Goal: Find contact information: Find contact information

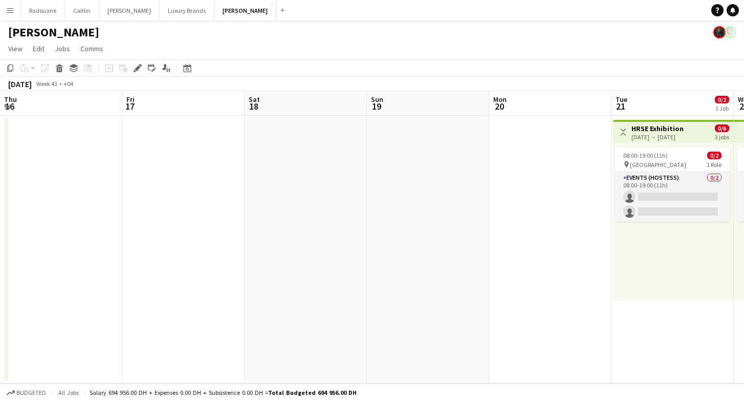
scroll to position [0, 516]
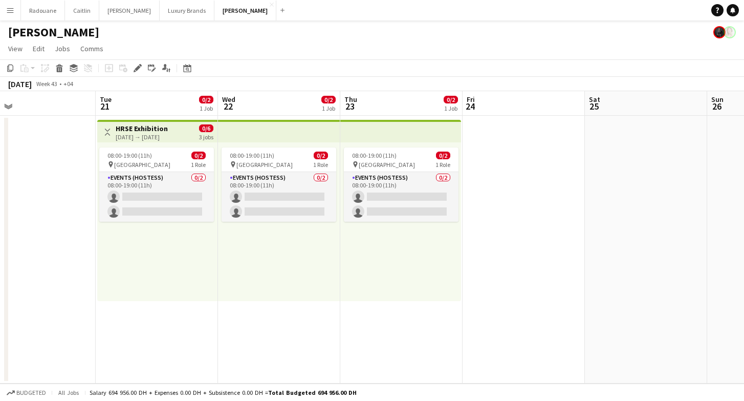
click at [14, 12] on button "Menu" at bounding box center [10, 10] width 20 height 20
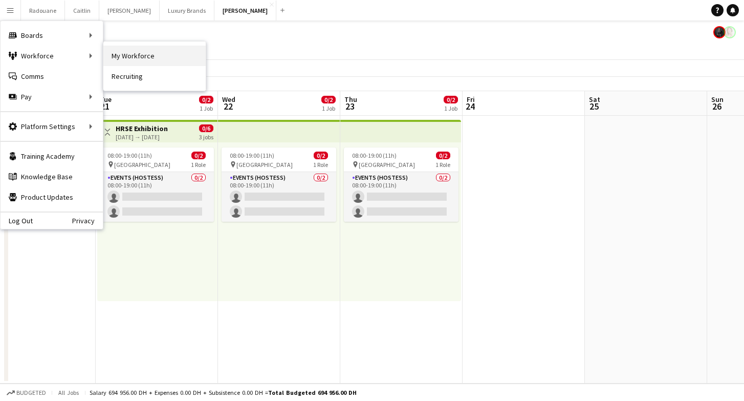
click at [115, 54] on link "My Workforce" at bounding box center [154, 56] width 102 height 20
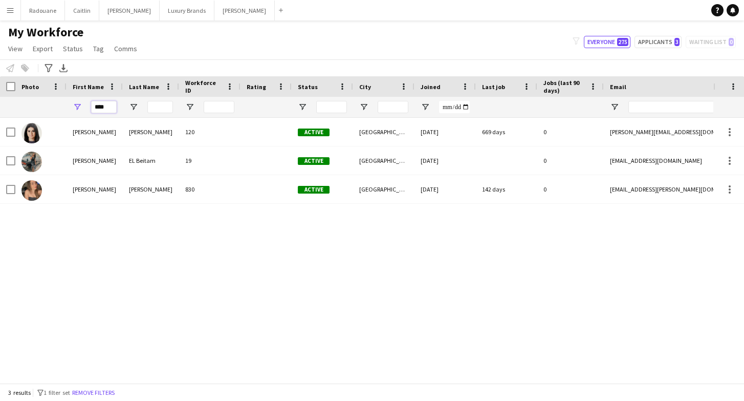
drag, startPoint x: 109, startPoint y: 106, endPoint x: 83, endPoint y: 109, distance: 25.7
click at [83, 109] on div "****" at bounding box center [95, 107] width 56 height 20
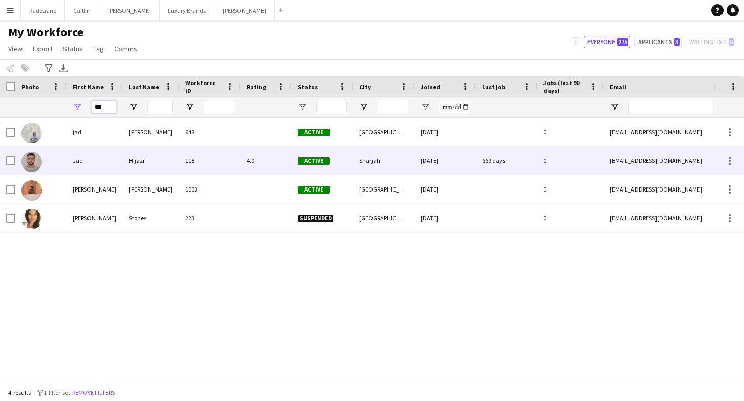
type input "***"
click at [76, 167] on div "Jad" at bounding box center [95, 160] width 56 height 28
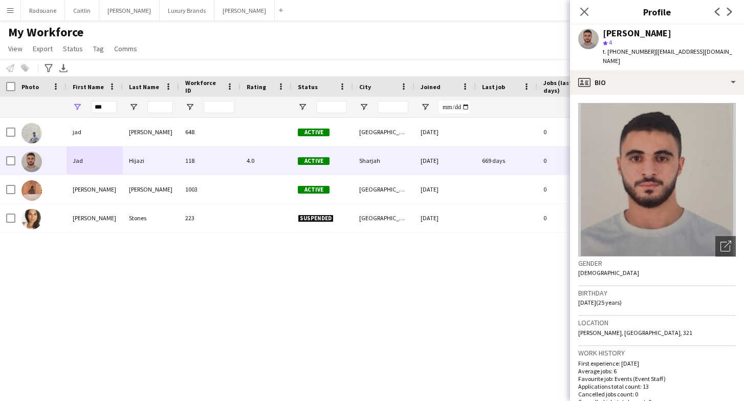
drag, startPoint x: 648, startPoint y: 51, endPoint x: 610, endPoint y: 49, distance: 38.4
click at [610, 49] on div "t. [PHONE_NUMBER] | [EMAIL_ADDRESS][DOMAIN_NAME]" at bounding box center [669, 56] width 133 height 18
copy span "971566533735"
drag, startPoint x: 112, startPoint y: 104, endPoint x: 85, endPoint y: 104, distance: 26.6
click at [89, 104] on div "***" at bounding box center [95, 107] width 56 height 20
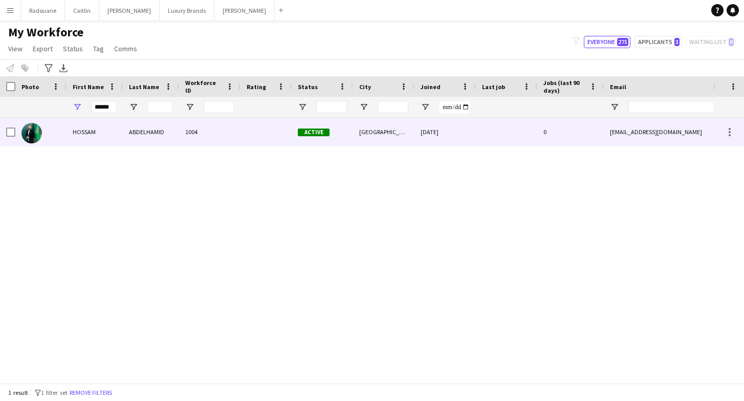
click at [50, 139] on div at bounding box center [40, 132] width 51 height 28
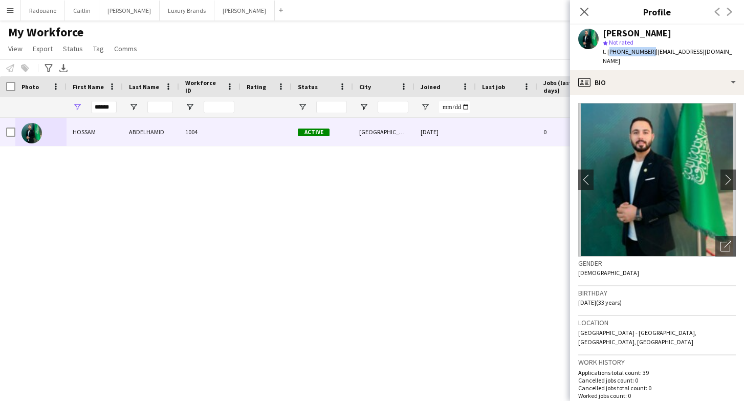
drag, startPoint x: 647, startPoint y: 52, endPoint x: 609, endPoint y: 52, distance: 38.9
click at [609, 52] on span "t. [PHONE_NUMBER]" at bounding box center [629, 52] width 53 height 8
copy span "[PHONE_NUMBER]"
click at [113, 107] on input "******" at bounding box center [104, 107] width 26 height 12
type input "*"
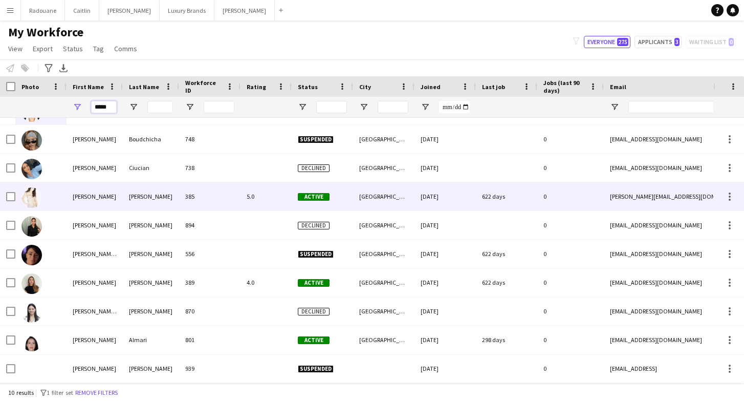
scroll to position [21, 0]
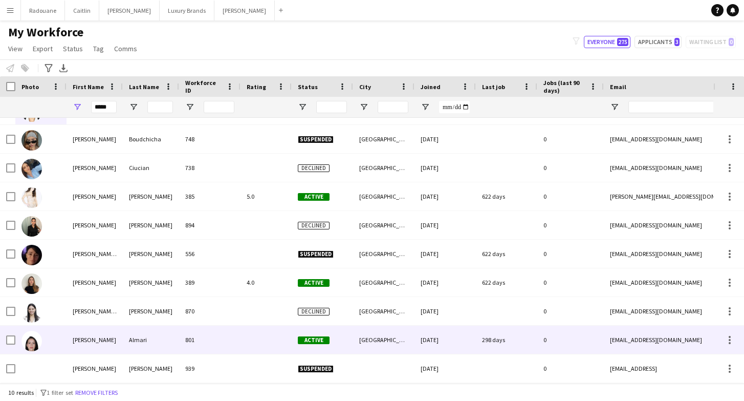
click at [32, 344] on img at bounding box center [31, 341] width 20 height 20
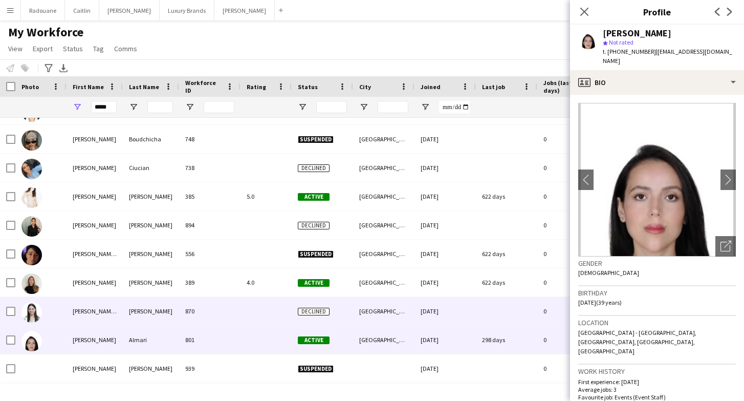
click at [39, 316] on img at bounding box center [31, 312] width 20 height 20
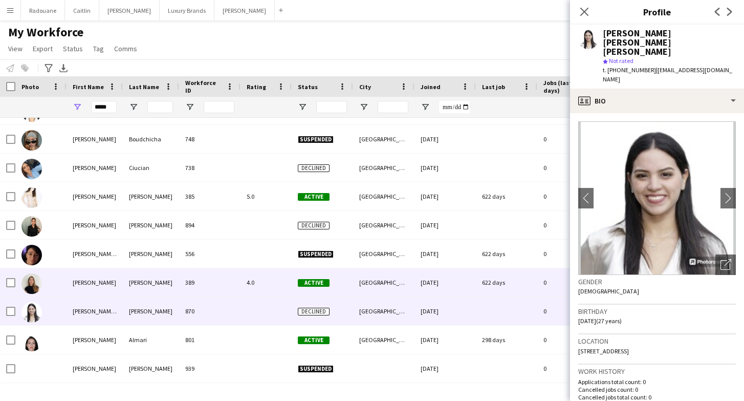
click at [47, 287] on div at bounding box center [40, 282] width 51 height 28
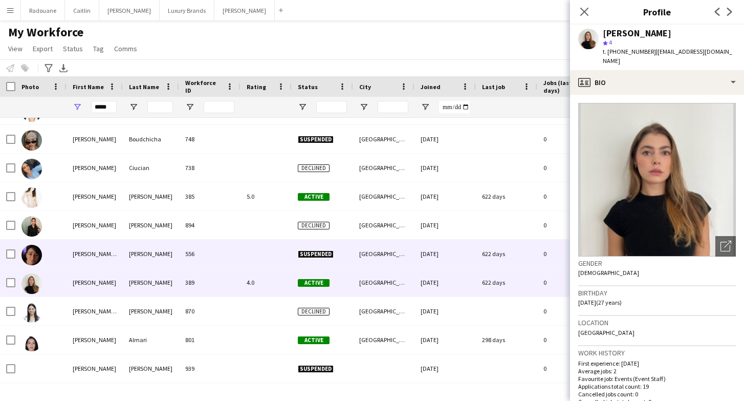
click at [58, 256] on div at bounding box center [40, 254] width 51 height 28
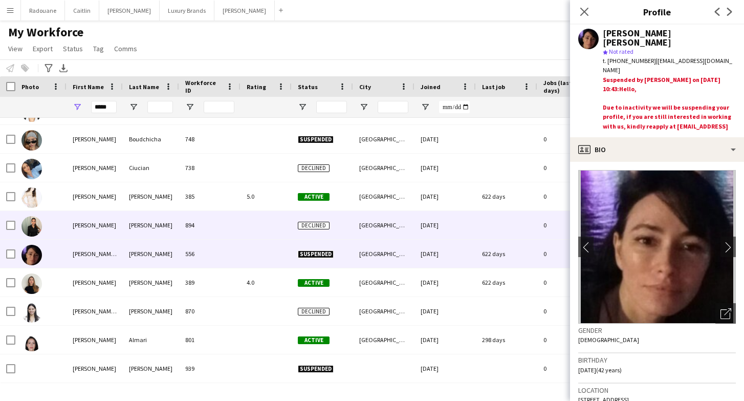
click at [73, 227] on div "[PERSON_NAME]" at bounding box center [95, 225] width 56 height 28
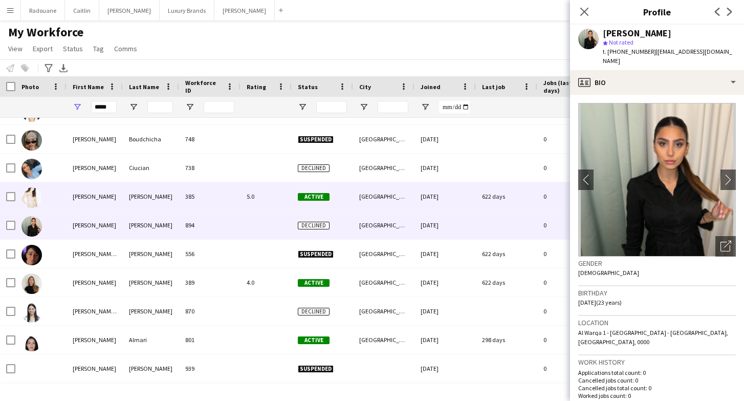
click at [71, 197] on div "[PERSON_NAME]" at bounding box center [95, 196] width 56 height 28
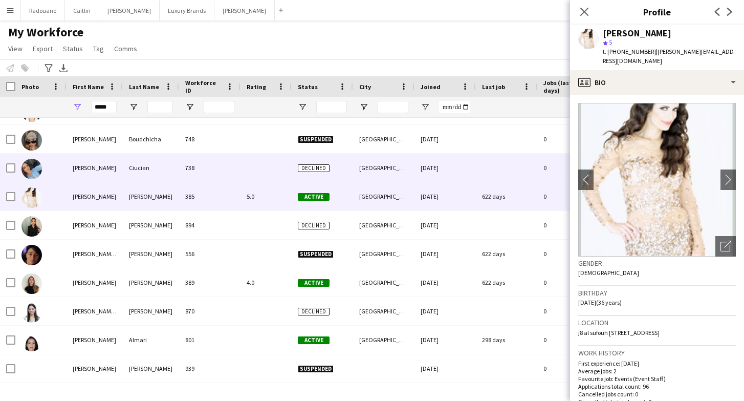
click at [76, 162] on div "[PERSON_NAME]" at bounding box center [95, 168] width 56 height 28
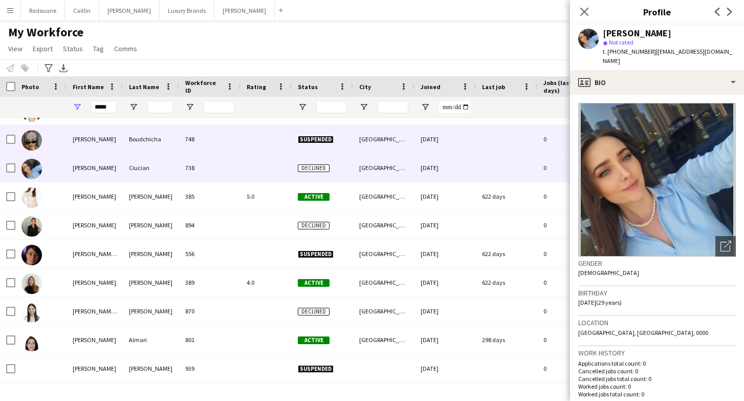
click at [80, 141] on div "[PERSON_NAME]" at bounding box center [95, 139] width 56 height 28
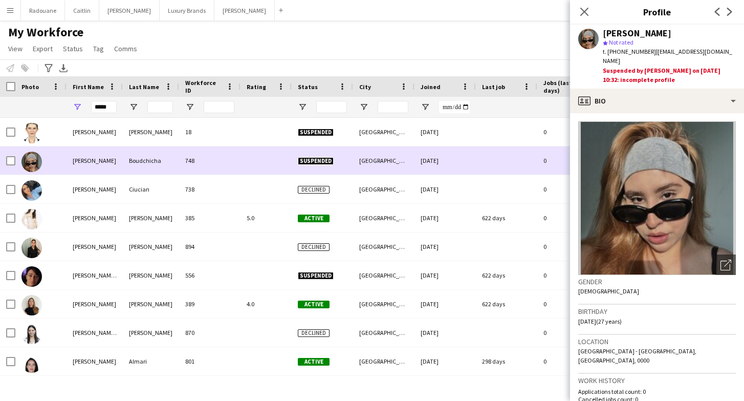
scroll to position [0, 0]
click at [80, 141] on div "[PERSON_NAME]" at bounding box center [95, 132] width 56 height 28
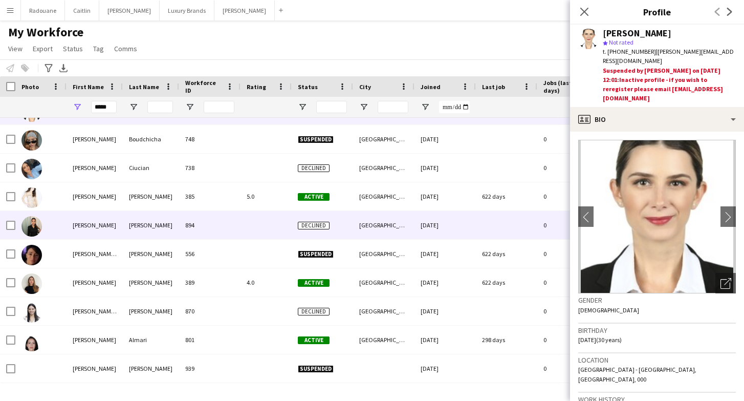
scroll to position [21, 0]
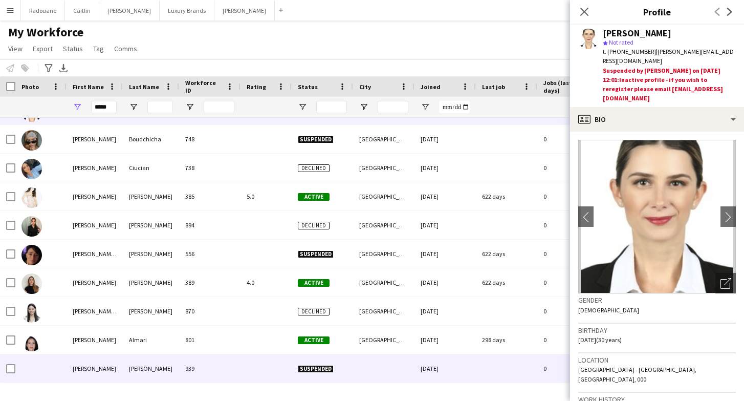
click at [74, 364] on div "[PERSON_NAME]" at bounding box center [95, 368] width 56 height 28
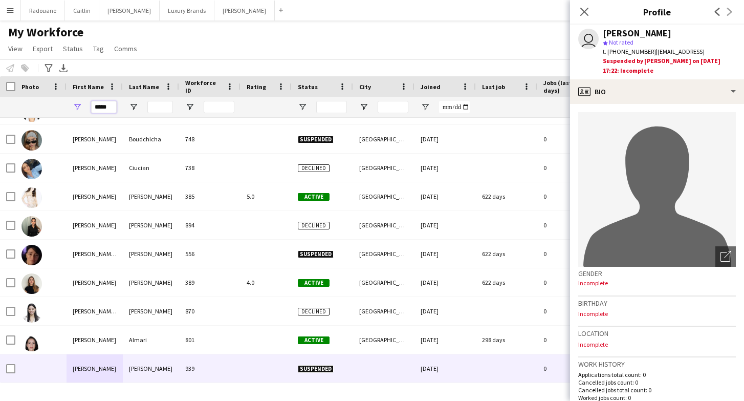
click at [110, 106] on input "*****" at bounding box center [104, 107] width 26 height 12
type input "*"
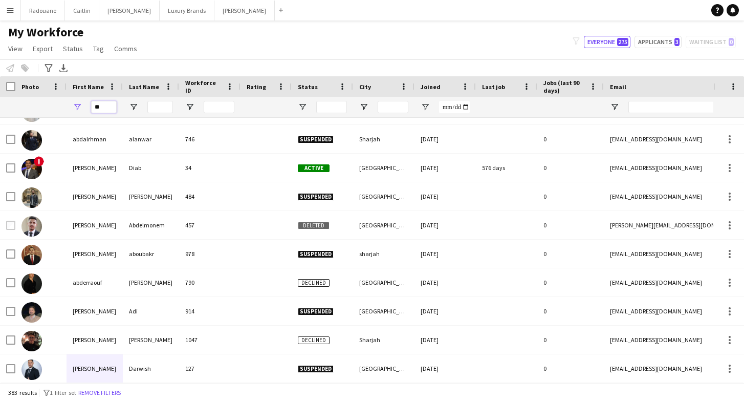
scroll to position [0, 0]
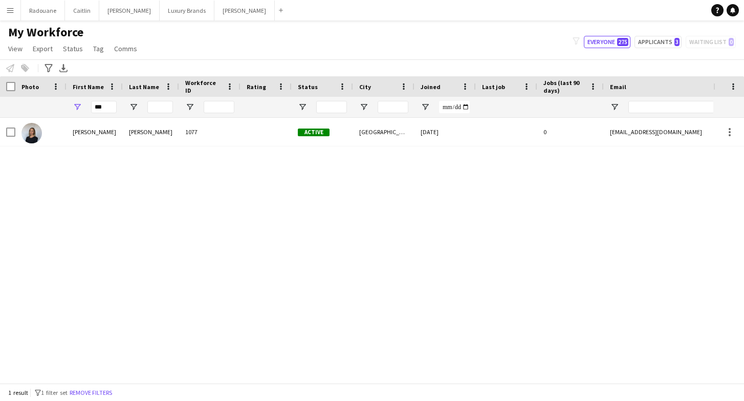
drag, startPoint x: 89, startPoint y: 116, endPoint x: 80, endPoint y: 134, distance: 20.4
click at [80, 134] on div "[PERSON_NAME]" at bounding box center [95, 132] width 56 height 28
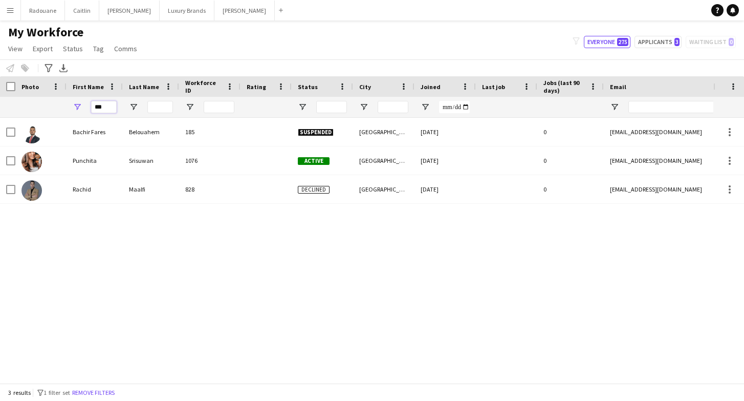
click at [109, 107] on input "***" at bounding box center [104, 107] width 26 height 12
type input "*"
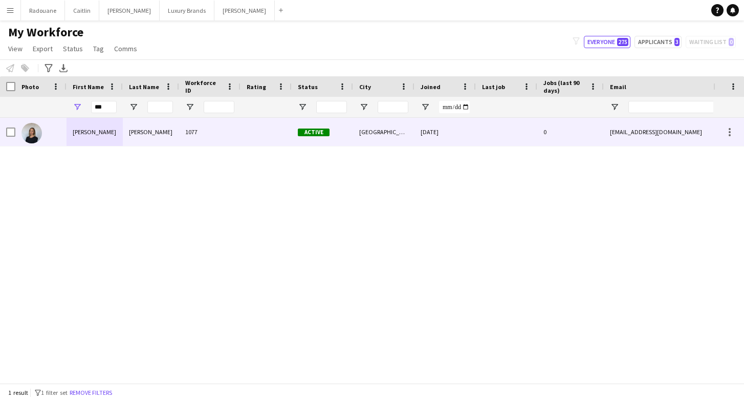
click at [77, 136] on div "[PERSON_NAME]" at bounding box center [95, 132] width 56 height 28
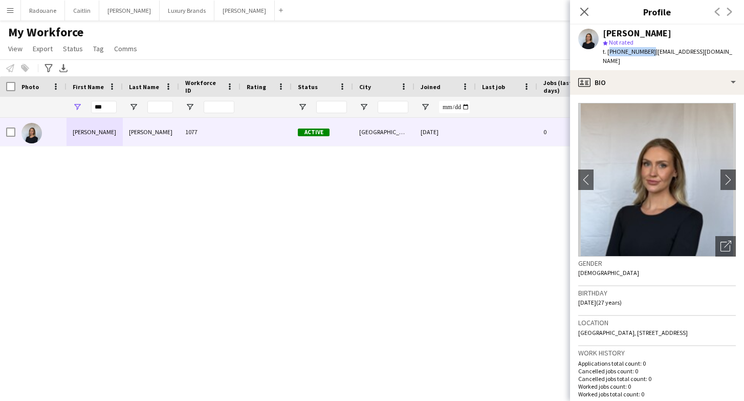
drag, startPoint x: 648, startPoint y: 52, endPoint x: 609, endPoint y: 54, distance: 38.9
click at [609, 54] on span "t. [PHONE_NUMBER]" at bounding box center [629, 52] width 53 height 8
copy span "[PHONE_NUMBER]"
click at [106, 109] on input "***" at bounding box center [104, 107] width 26 height 12
type input "*"
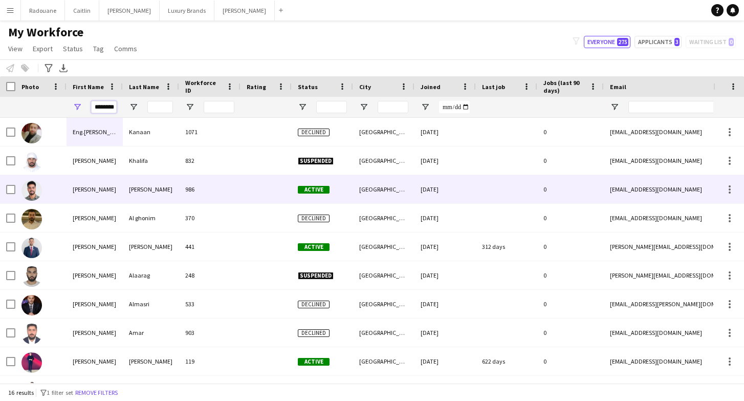
type input "********"
click at [61, 184] on div at bounding box center [40, 189] width 51 height 28
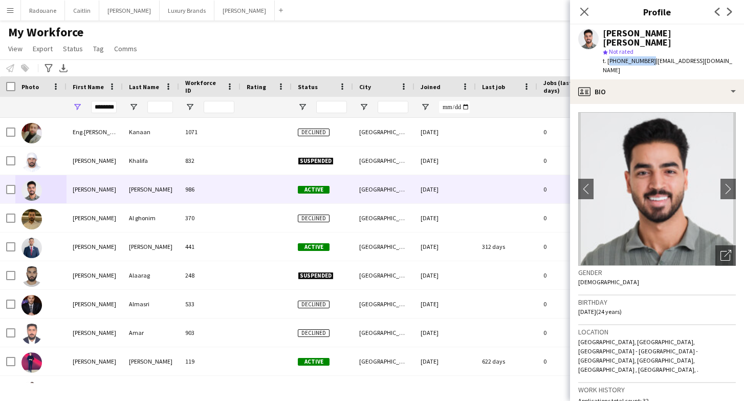
drag, startPoint x: 647, startPoint y: 52, endPoint x: 609, endPoint y: 51, distance: 38.4
click at [609, 57] on span "t. [PHONE_NUMBER]" at bounding box center [629, 61] width 53 height 8
copy span "[PHONE_NUMBER]"
click at [111, 109] on input "********" at bounding box center [104, 107] width 26 height 12
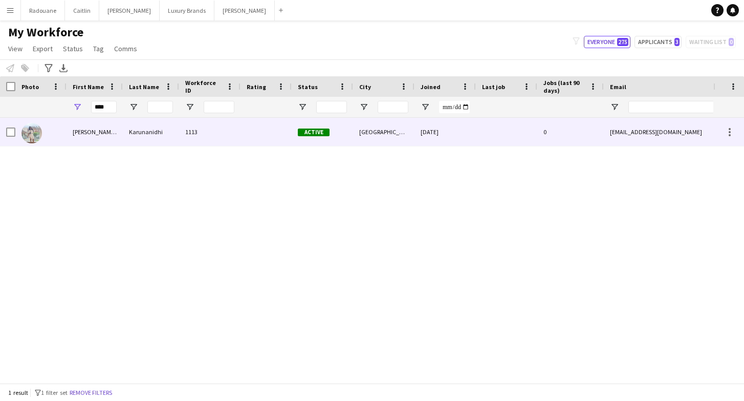
click at [81, 131] on div "[PERSON_NAME] [PERSON_NAME]" at bounding box center [95, 132] width 56 height 28
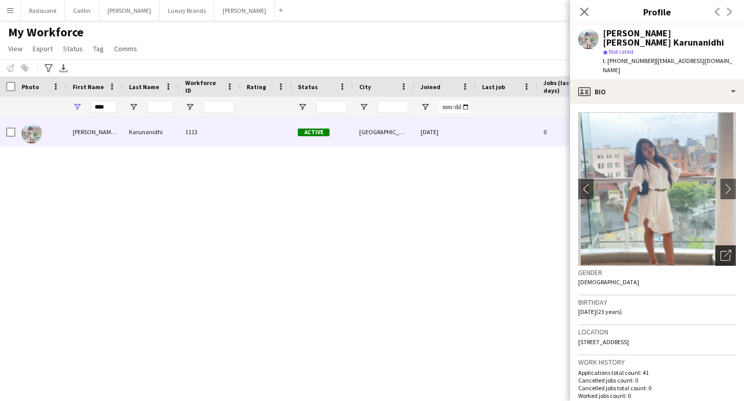
click at [719, 256] on div "Open photos pop-in" at bounding box center [726, 255] width 20 height 20
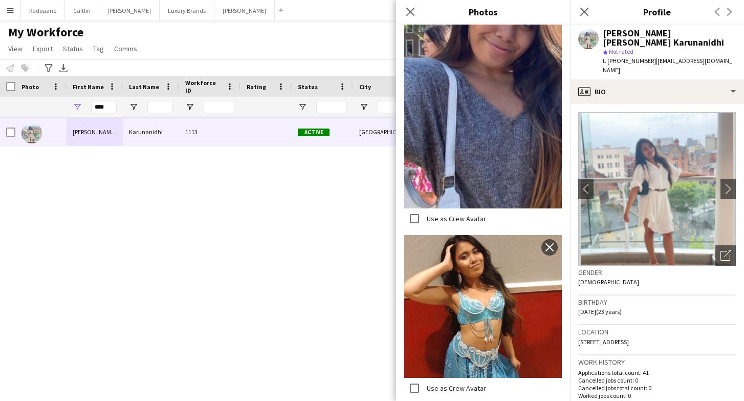
scroll to position [560, 0]
click at [339, 290] on div "[PERSON_NAME] [PERSON_NAME] Karunanidhi 1113 Active [GEOGRAPHIC_DATA] [DATE] 0 …" at bounding box center [356, 250] width 713 height 265
click at [113, 107] on input "****" at bounding box center [104, 107] width 26 height 12
type input "*"
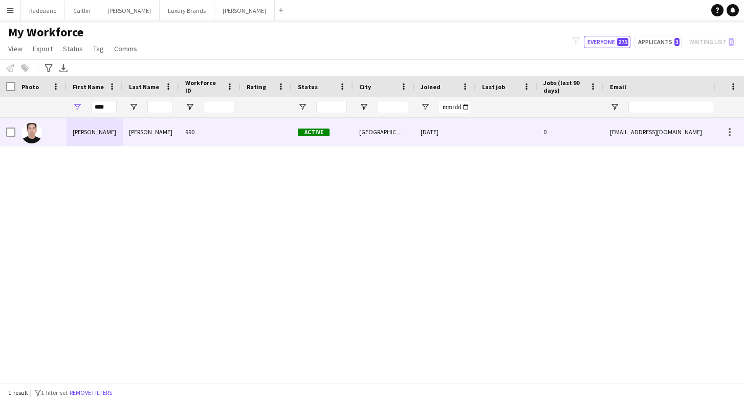
click at [102, 125] on div "[PERSON_NAME]" at bounding box center [95, 132] width 56 height 28
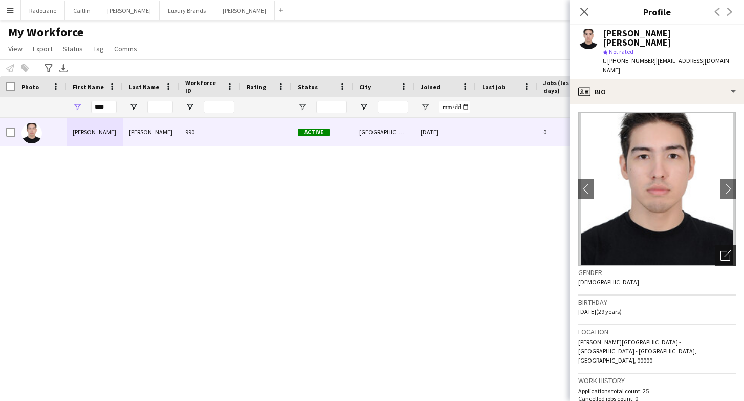
click at [727, 250] on icon "Open photos pop-in" at bounding box center [726, 255] width 11 height 11
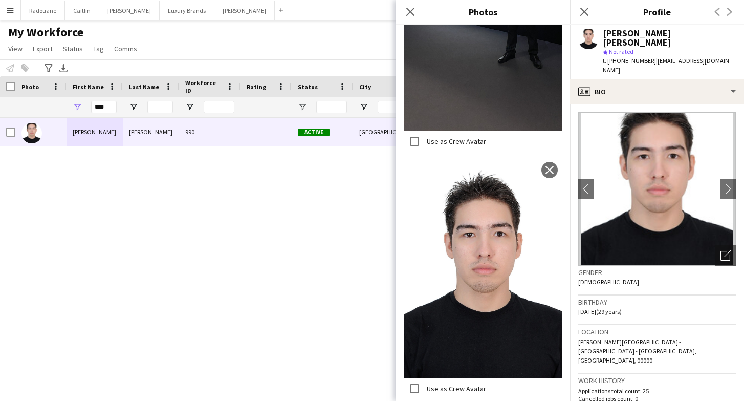
scroll to position [1317, 0]
drag, startPoint x: 648, startPoint y: 53, endPoint x: 608, endPoint y: 54, distance: 39.9
click at [608, 57] on span "t. [PHONE_NUMBER]" at bounding box center [629, 61] width 53 height 8
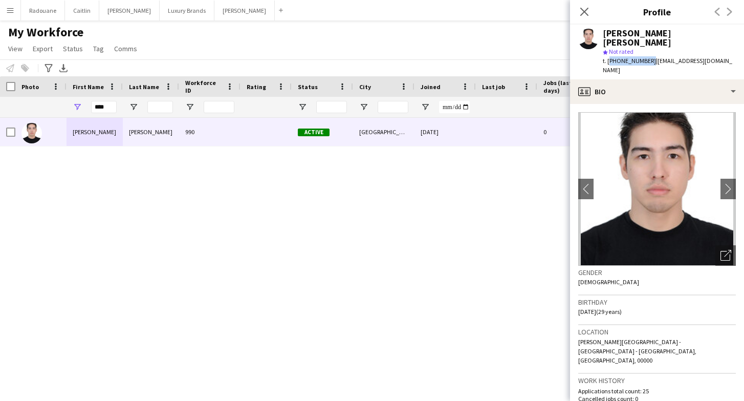
copy span "[PHONE_NUMBER]"
click at [111, 108] on input "****" at bounding box center [104, 107] width 26 height 12
type input "*"
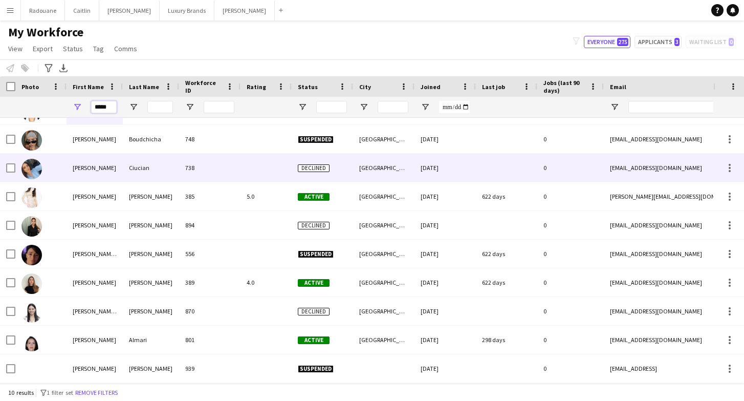
scroll to position [21, 0]
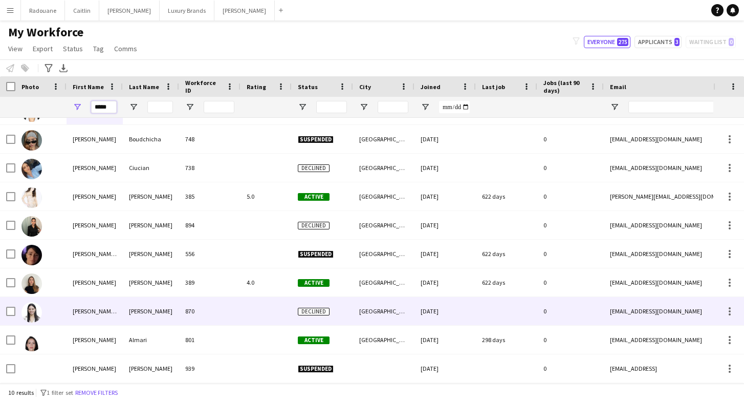
type input "*****"
click at [45, 315] on div at bounding box center [40, 311] width 51 height 28
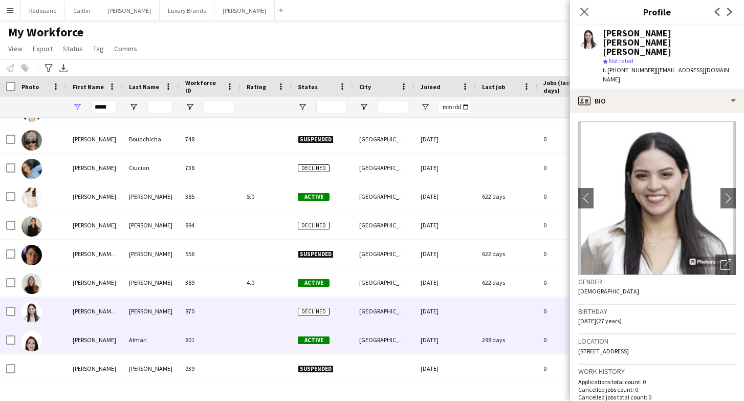
click at [48, 350] on div at bounding box center [40, 340] width 51 height 28
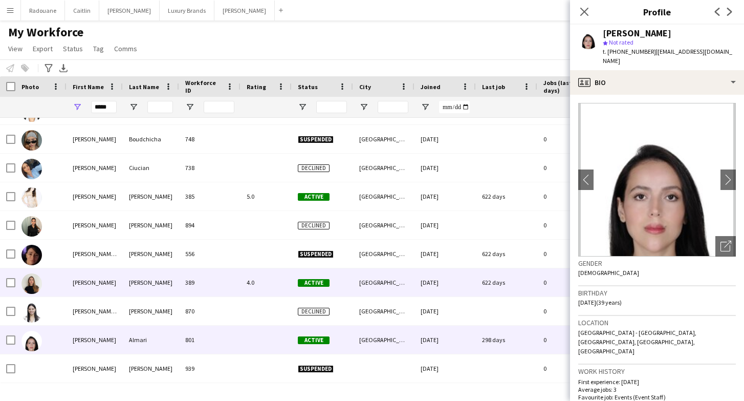
click at [39, 293] on img at bounding box center [31, 283] width 20 height 20
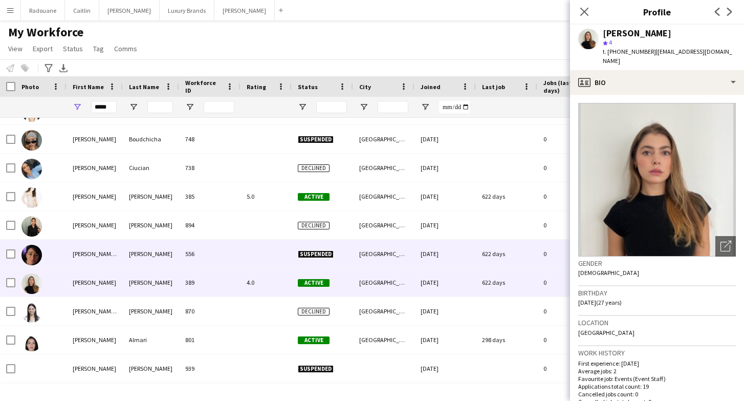
click at [40, 258] on img at bounding box center [31, 255] width 20 height 20
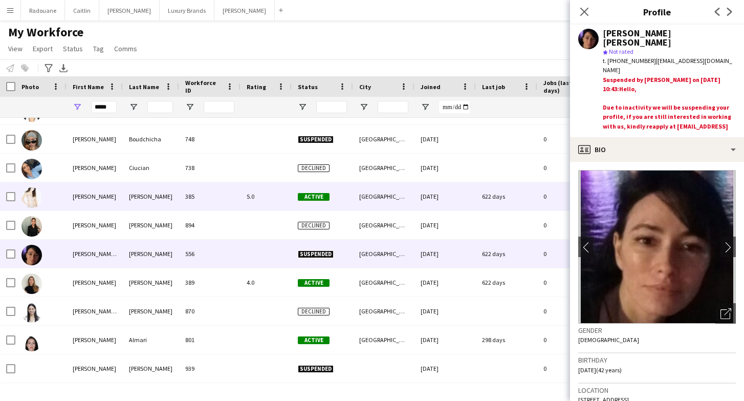
click at [42, 209] on div at bounding box center [40, 196] width 51 height 28
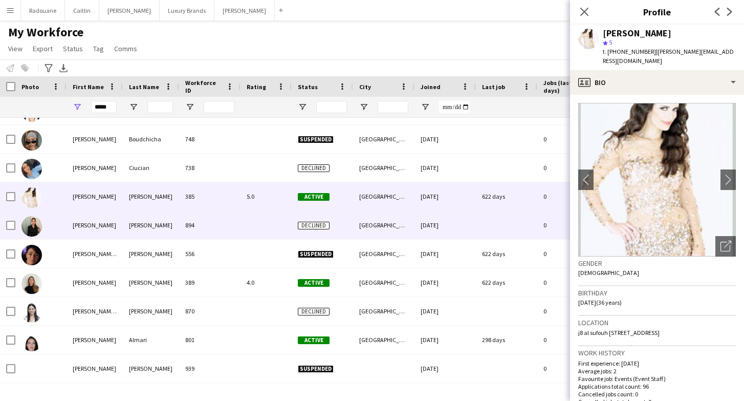
click at [43, 229] on div at bounding box center [40, 225] width 51 height 28
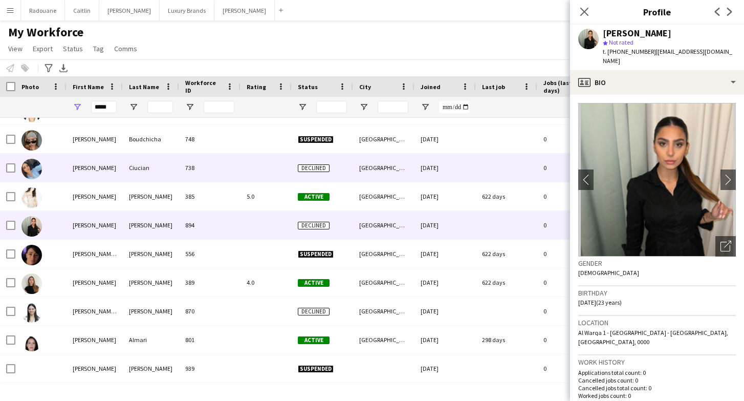
click at [39, 175] on img at bounding box center [31, 169] width 20 height 20
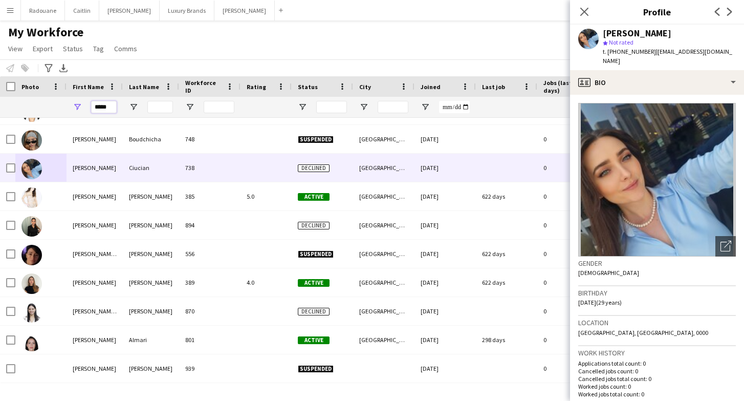
drag, startPoint x: 111, startPoint y: 105, endPoint x: 89, endPoint y: 106, distance: 22.0
click at [90, 106] on div "*****" at bounding box center [95, 107] width 56 height 20
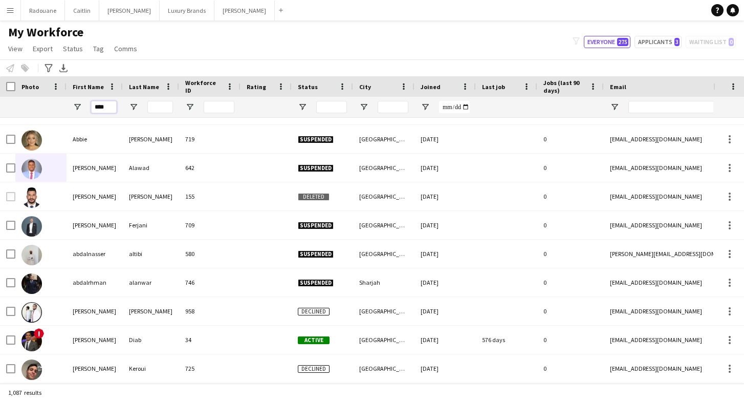
scroll to position [0, 0]
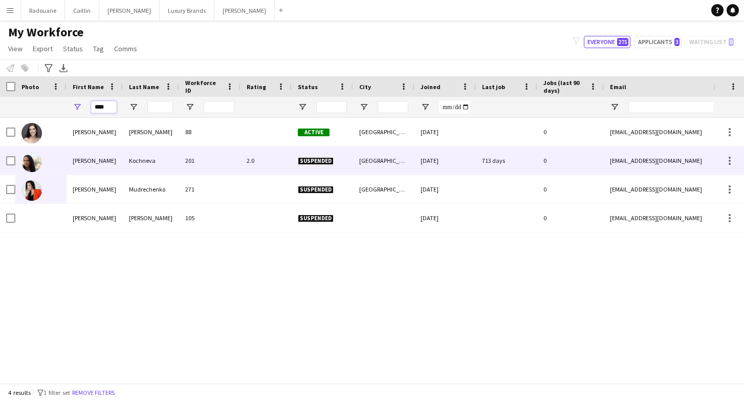
type input "****"
click at [84, 158] on div "[PERSON_NAME]" at bounding box center [95, 160] width 56 height 28
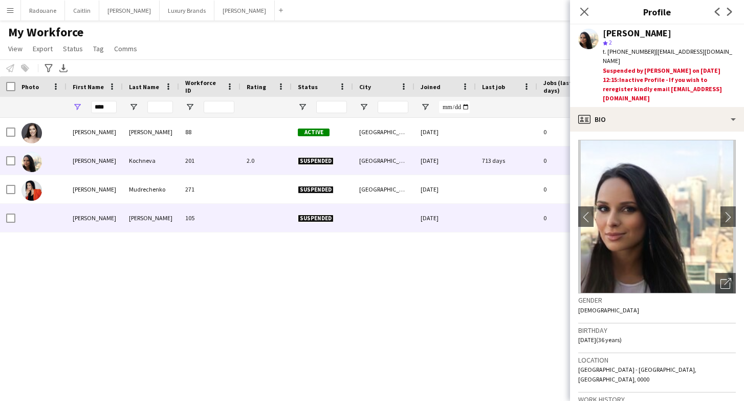
click at [115, 215] on div "[PERSON_NAME]" at bounding box center [95, 218] width 56 height 28
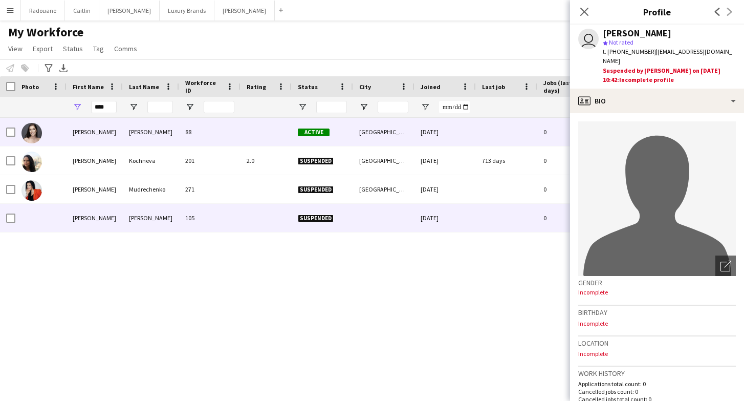
click at [109, 132] on div "[PERSON_NAME]" at bounding box center [95, 132] width 56 height 28
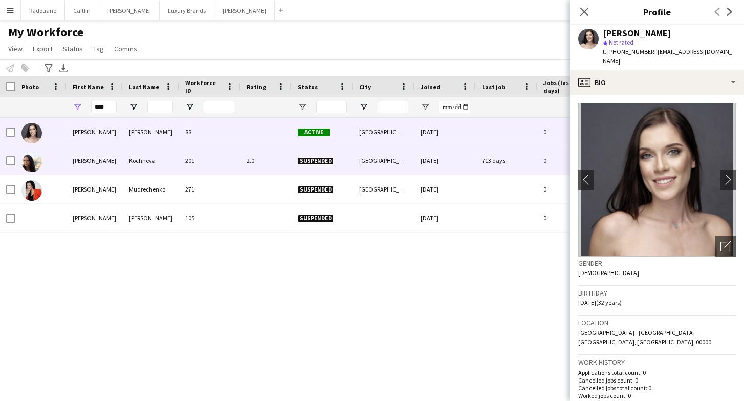
click at [112, 171] on div "[PERSON_NAME]" at bounding box center [95, 160] width 56 height 28
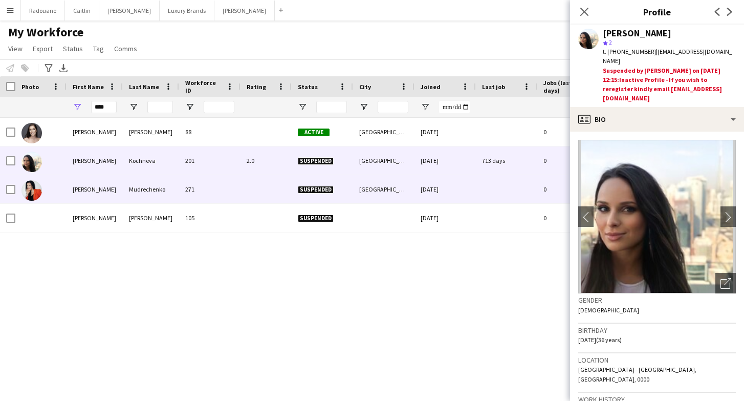
click at [112, 188] on div "[PERSON_NAME]" at bounding box center [95, 189] width 56 height 28
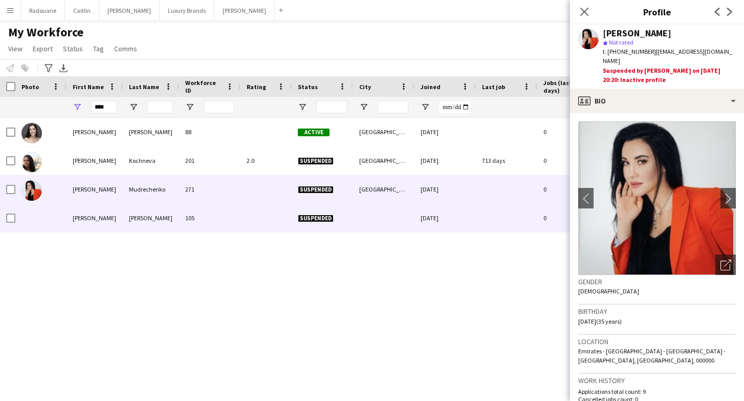
click at [118, 224] on div "[PERSON_NAME]" at bounding box center [95, 218] width 56 height 28
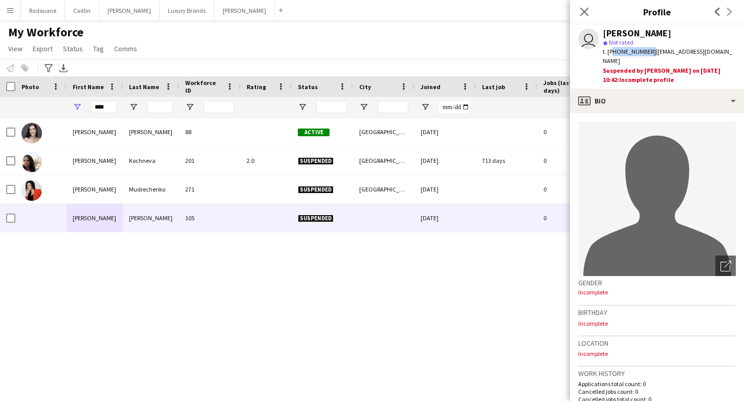
drag, startPoint x: 647, startPoint y: 53, endPoint x: 608, endPoint y: 56, distance: 39.6
click at [610, 55] on div "t. [PHONE_NUMBER] | [EMAIL_ADDRESS][DOMAIN_NAME]" at bounding box center [669, 56] width 133 height 18
click at [647, 66] on div "Suspended by [PERSON_NAME] on [DATE] 10:42: Incomplete profile" at bounding box center [669, 75] width 133 height 18
drag, startPoint x: 647, startPoint y: 51, endPoint x: 610, endPoint y: 51, distance: 37.4
click at [610, 50] on span "t. [PHONE_NUMBER]" at bounding box center [629, 52] width 53 height 8
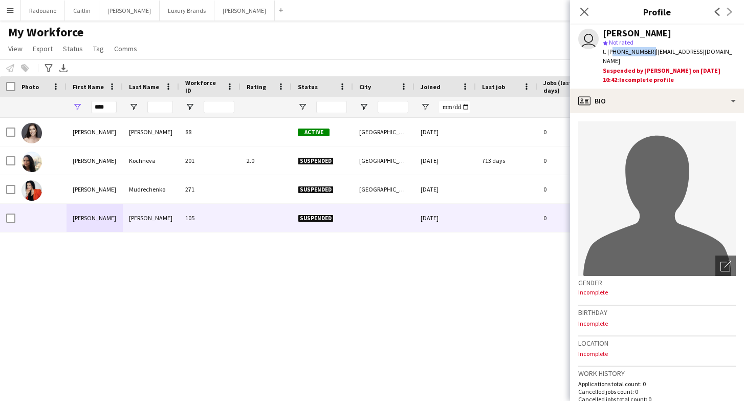
copy span "971507206602"
drag, startPoint x: 109, startPoint y: 109, endPoint x: 90, endPoint y: 109, distance: 18.9
click at [90, 109] on div "****" at bounding box center [95, 107] width 56 height 20
